Goal: Information Seeking & Learning: Learn about a topic

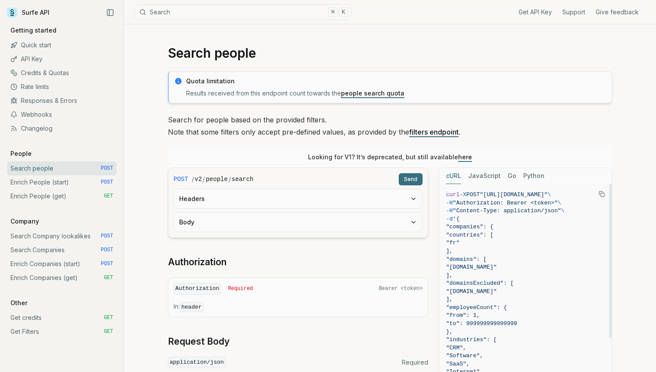
click at [601, 195] on icon "Copy Text" at bounding box center [602, 194] width 6 height 6
click at [59, 184] on link "Enrich People (start) POST" at bounding box center [62, 182] width 110 height 14
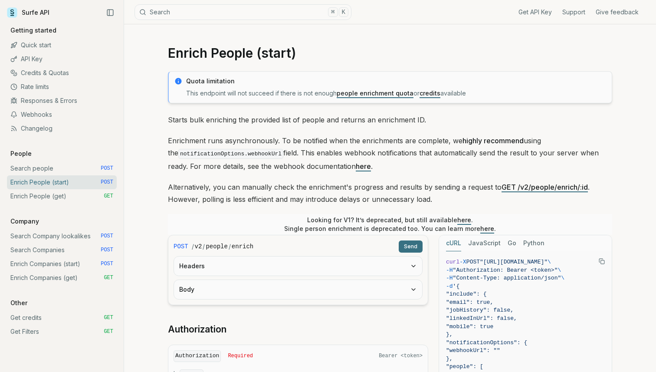
click at [603, 259] on icon "Copy Text" at bounding box center [602, 261] width 6 height 6
click at [49, 197] on link "Enrich People (get) GET" at bounding box center [62, 196] width 110 height 14
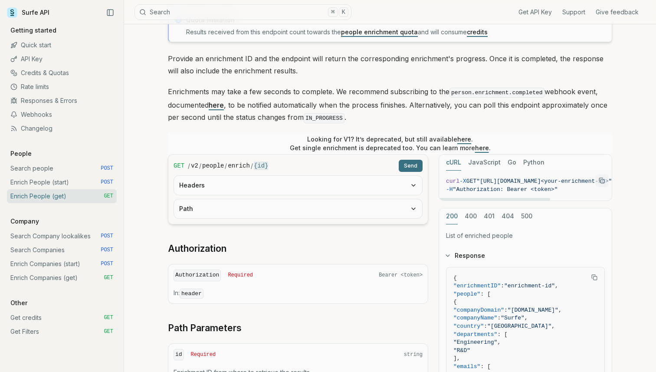
scroll to position [66, 0]
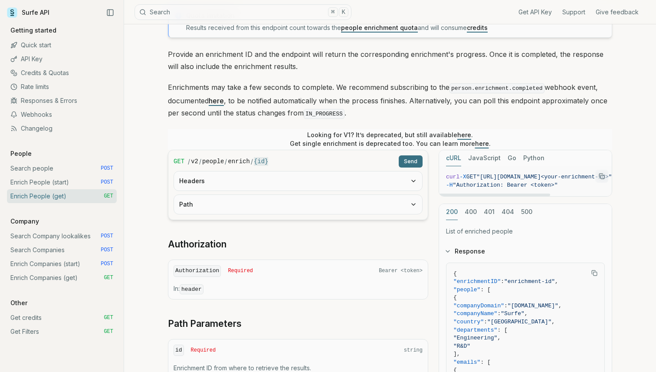
click at [601, 174] on icon "Copy Text" at bounding box center [602, 176] width 6 height 6
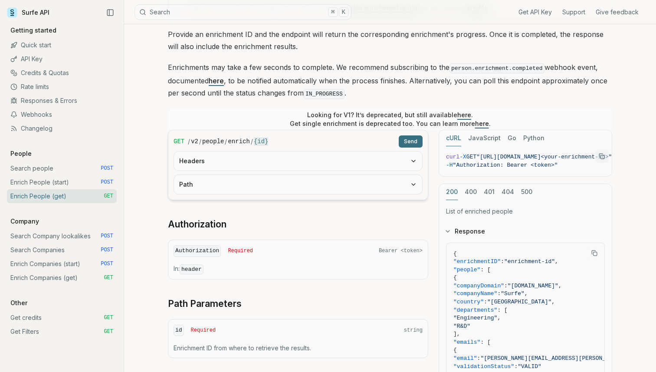
scroll to position [87, 0]
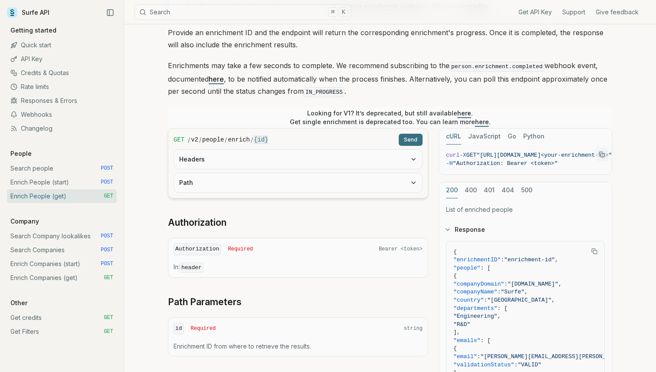
click at [74, 235] on link "Search Company lookalikes POST" at bounding box center [62, 236] width 110 height 14
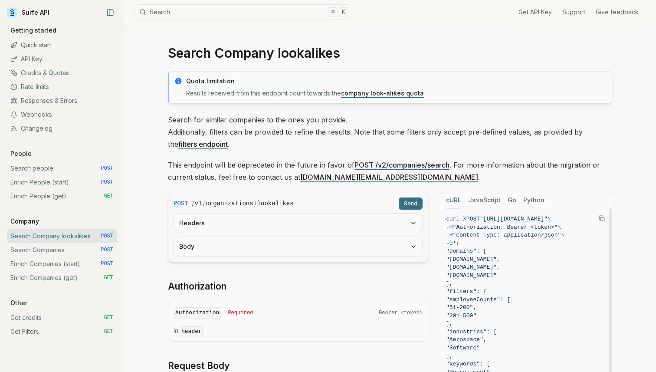
click at [600, 219] on icon "Copy Text" at bounding box center [602, 218] width 6 height 6
click at [85, 256] on link "Search Companies POST" at bounding box center [62, 250] width 110 height 14
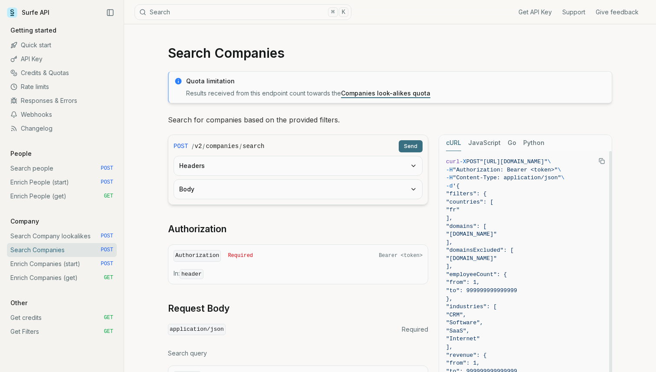
click at [598, 161] on button "Copy Text" at bounding box center [601, 160] width 13 height 13
click at [69, 263] on link "Enrich Companies (start) POST" at bounding box center [62, 264] width 110 height 14
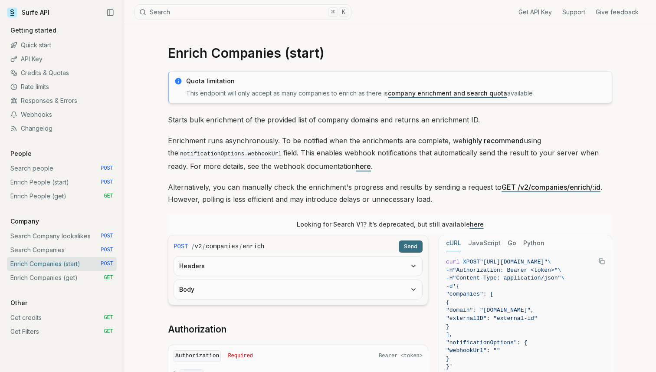
click at [602, 262] on icon "Copy Text" at bounding box center [602, 261] width 6 height 6
click at [84, 278] on link "Enrich Companies (get) GET" at bounding box center [62, 278] width 110 height 14
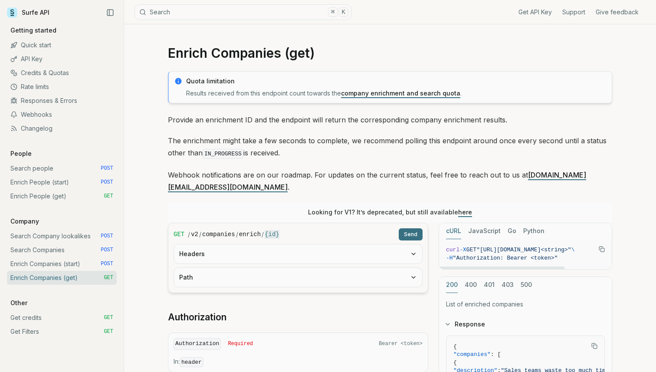
click at [601, 248] on rect "Copy Text" at bounding box center [602, 249] width 3 height 3
click at [77, 315] on link "Get credits GET" at bounding box center [62, 318] width 110 height 14
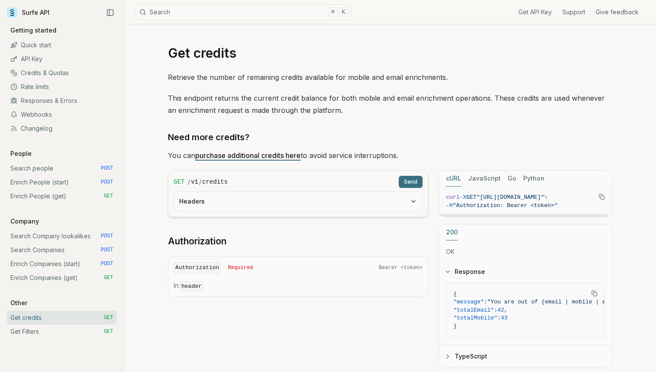
click at [601, 196] on rect "Copy Text" at bounding box center [602, 197] width 3 height 3
click at [31, 336] on link "Get Filters GET" at bounding box center [62, 332] width 110 height 14
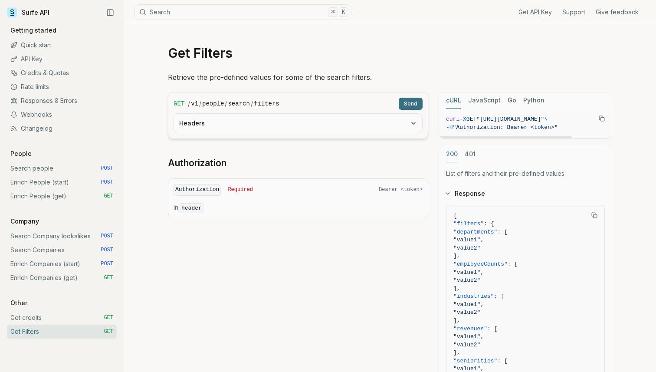
click at [600, 117] on icon "Copy Text" at bounding box center [602, 118] width 6 height 6
